Goal: Task Accomplishment & Management: Manage account settings

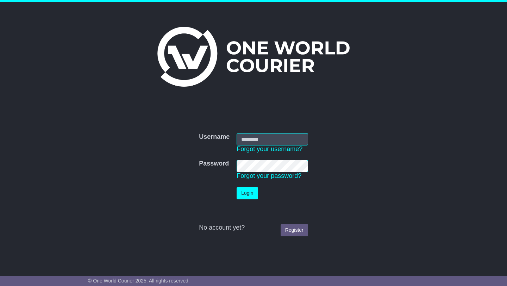
type input "**********"
click at [248, 190] on button "Login" at bounding box center [247, 193] width 21 height 12
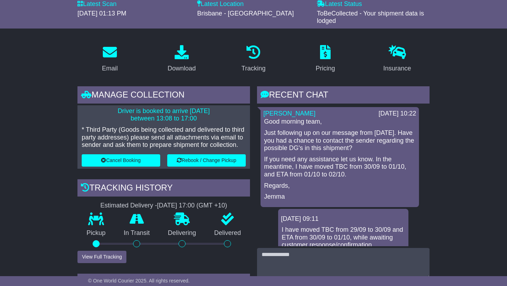
scroll to position [99, 0]
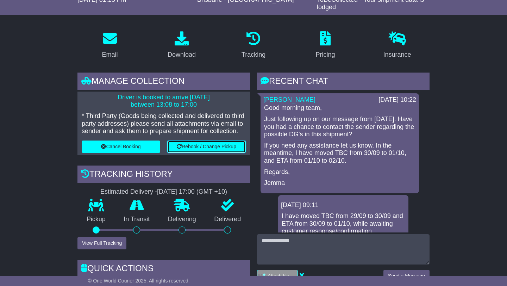
click at [202, 145] on button "Rebook / Change Pickup" at bounding box center [206, 146] width 79 height 12
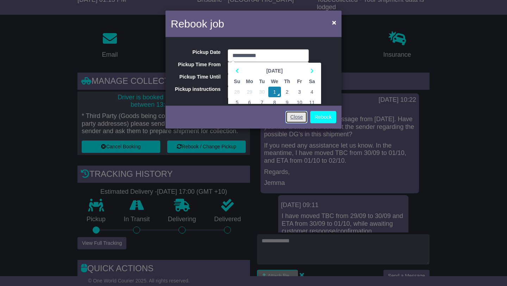
click at [292, 117] on link "Close" at bounding box center [297, 117] width 22 height 12
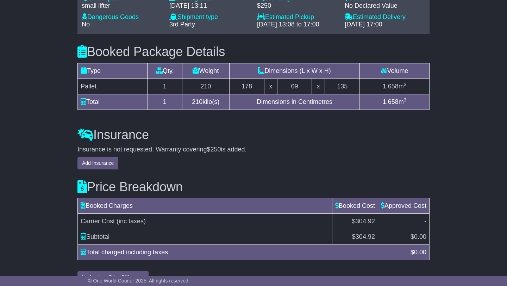
scroll to position [657, 0]
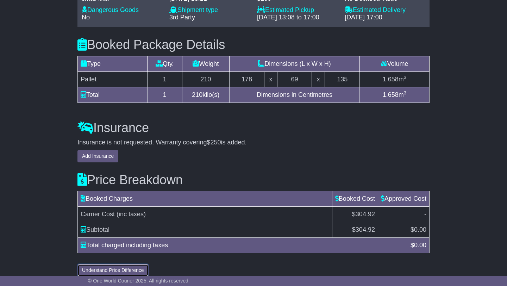
click at [117, 264] on button "Understand Price Difference" at bounding box center [112, 270] width 71 height 12
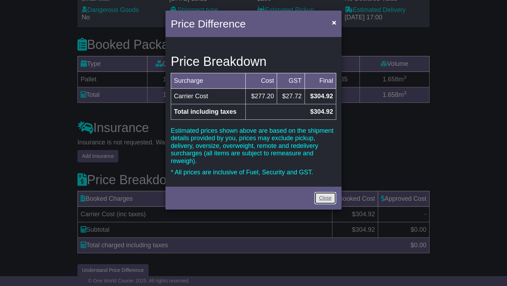
click at [323, 192] on link "Close" at bounding box center [325, 198] width 22 height 12
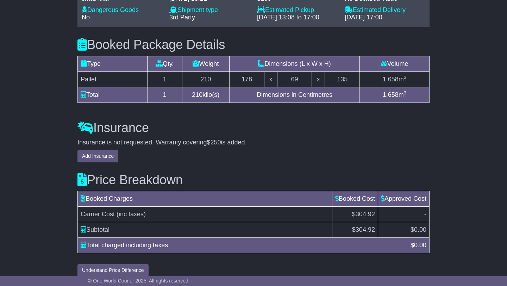
click at [323, 151] on div "Insurance is not requested. Warranty covering $250 is added. Add Insurance" at bounding box center [253, 151] width 352 height 24
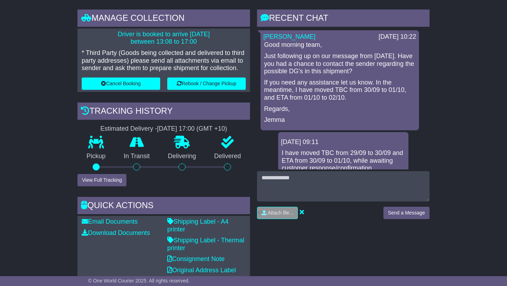
scroll to position [164, 0]
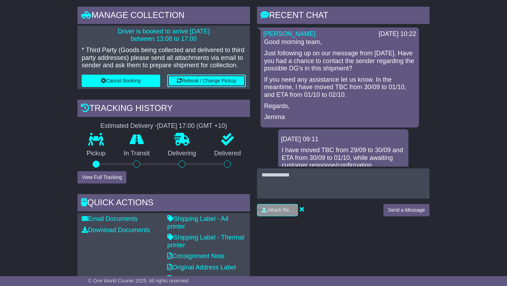
click at [202, 81] on button "Rebook / Change Pickup" at bounding box center [206, 81] width 79 height 12
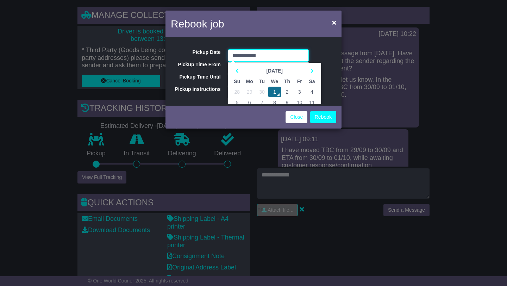
click at [273, 89] on td "1" at bounding box center [274, 92] width 13 height 11
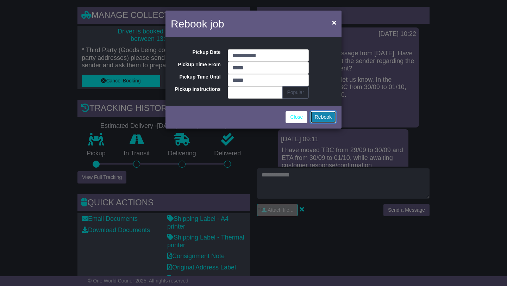
click at [322, 120] on button "Rebook" at bounding box center [323, 117] width 26 height 12
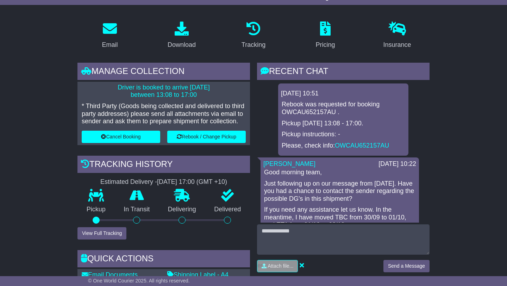
scroll to position [108, 0]
click at [348, 143] on link "OWCAU652157AU" at bounding box center [362, 145] width 54 height 7
click at [180, 30] on icon at bounding box center [182, 29] width 14 height 14
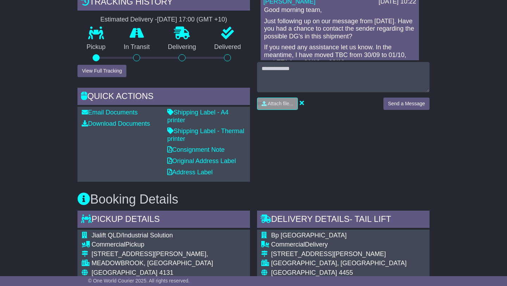
scroll to position [293, 0]
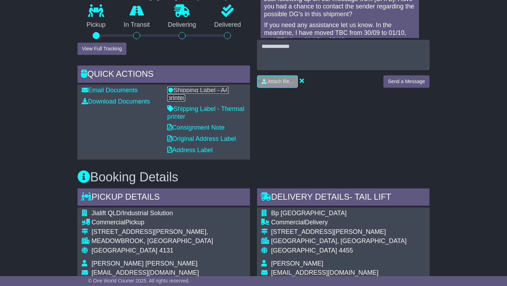
click at [200, 89] on link "Shipping Label - A4 printer" at bounding box center [197, 94] width 61 height 15
